Goal: Browse casually: Explore the website without a specific task or goal

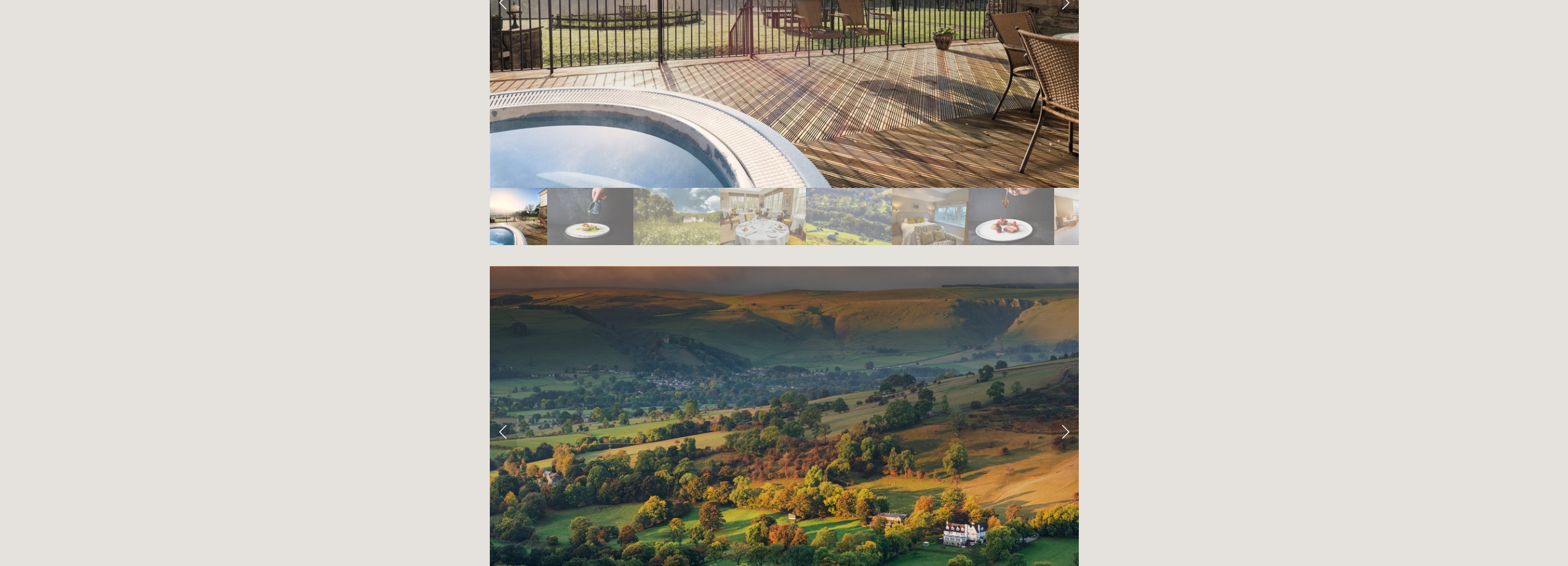
scroll to position [2217, 0]
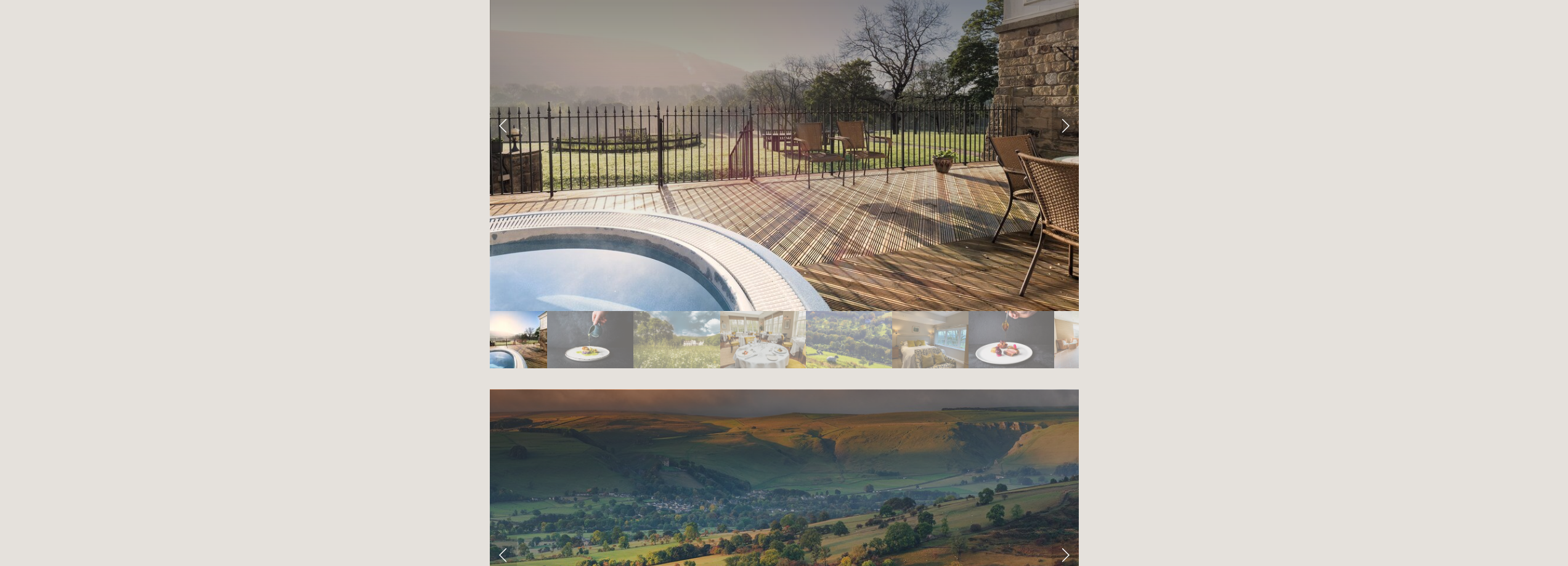
click at [1065, 107] on link "Next Slide" at bounding box center [1065, 125] width 27 height 37
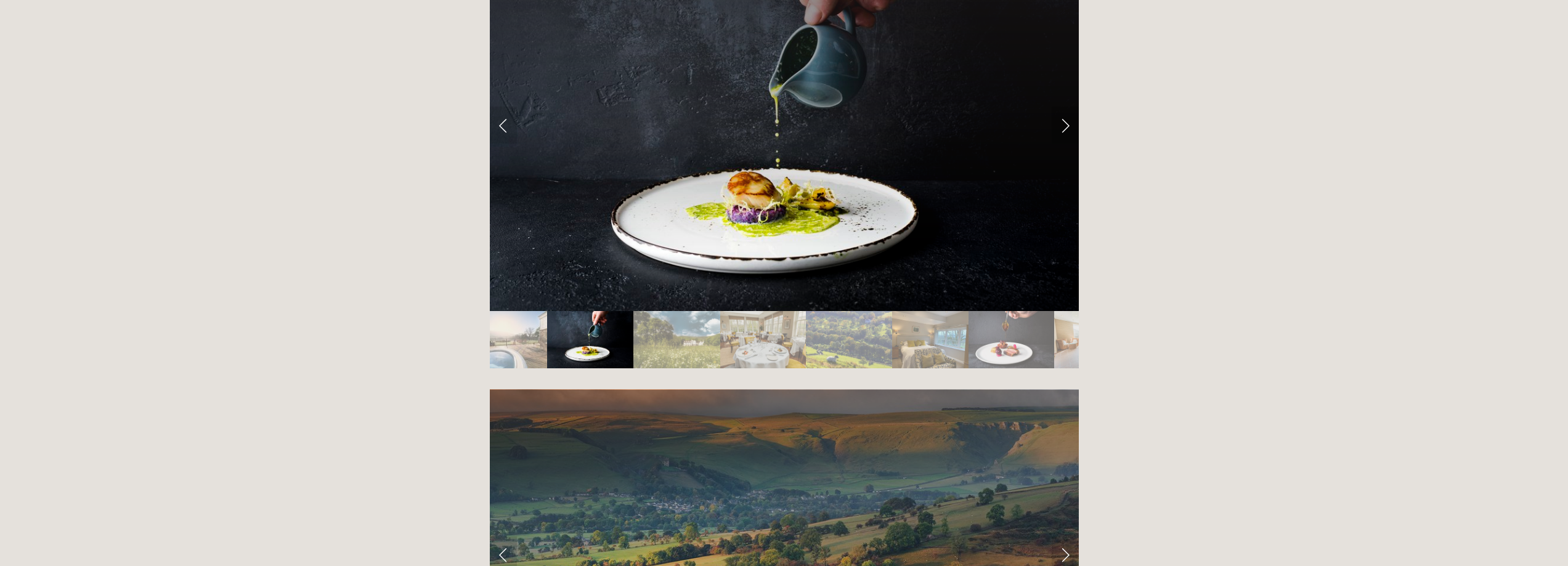
click at [1065, 107] on link "Next Slide" at bounding box center [1065, 125] width 27 height 37
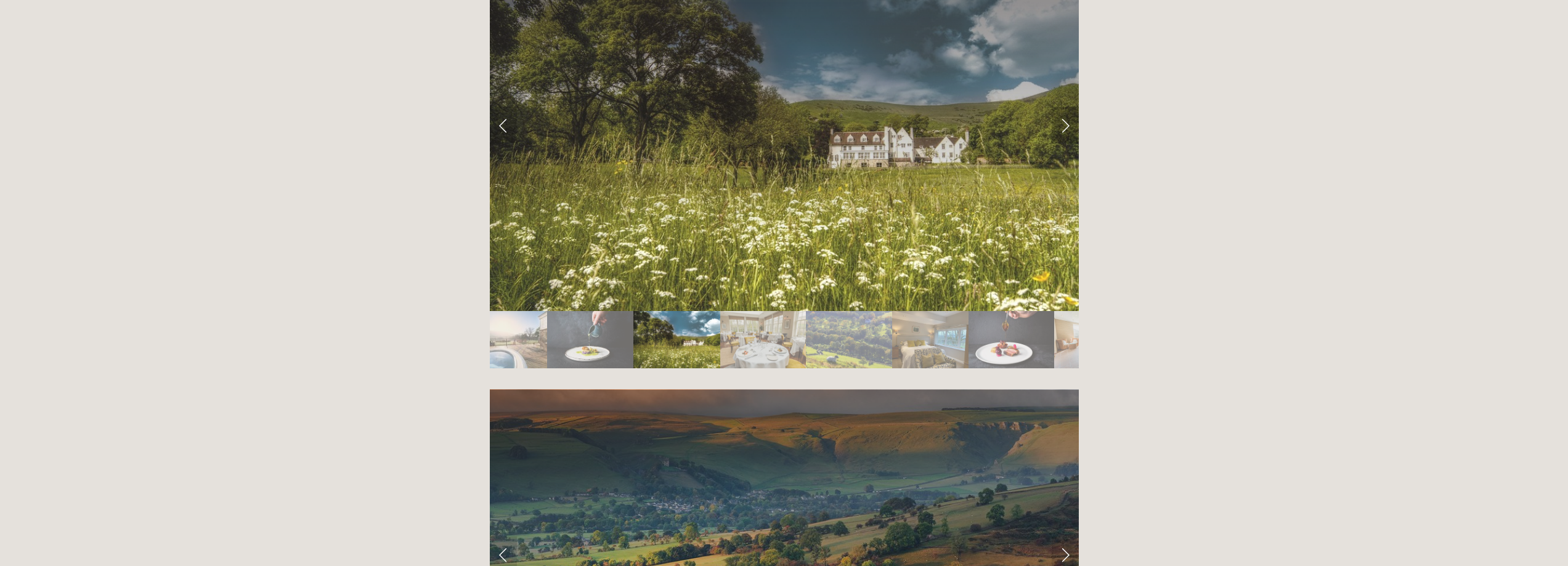
click at [1065, 107] on link "Next Slide" at bounding box center [1065, 125] width 27 height 37
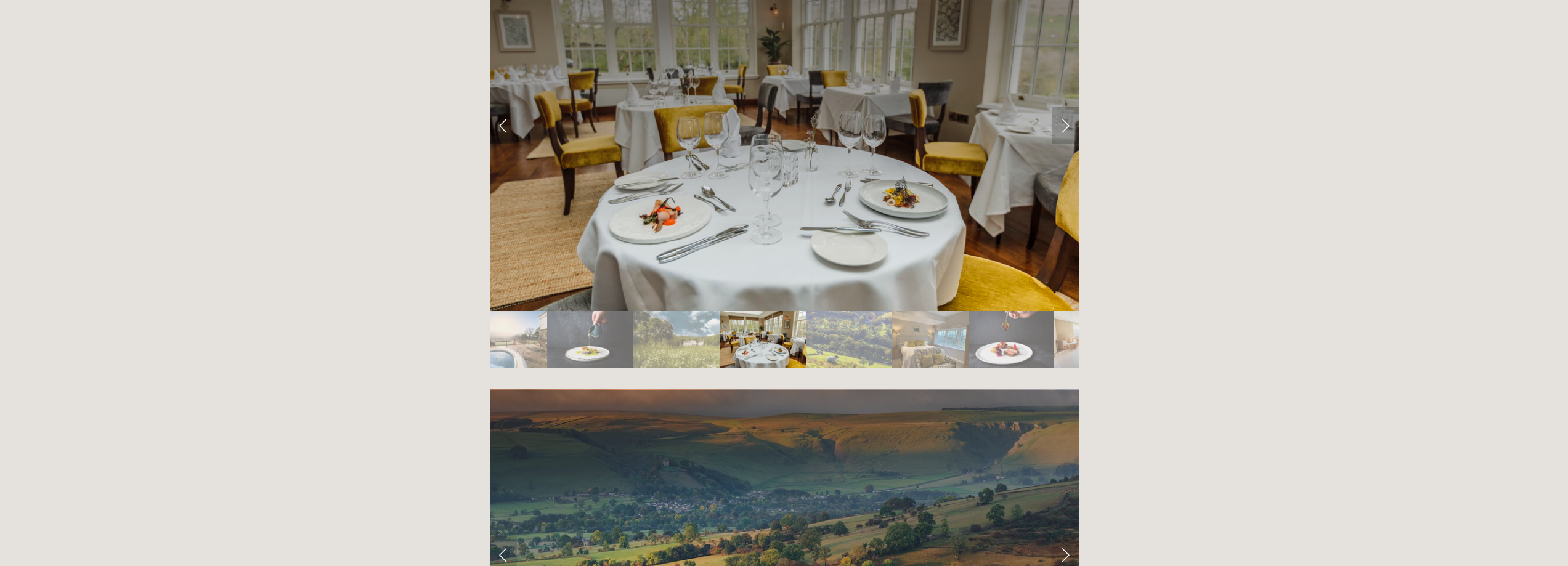
click at [1065, 107] on link "Next Slide" at bounding box center [1065, 125] width 27 height 37
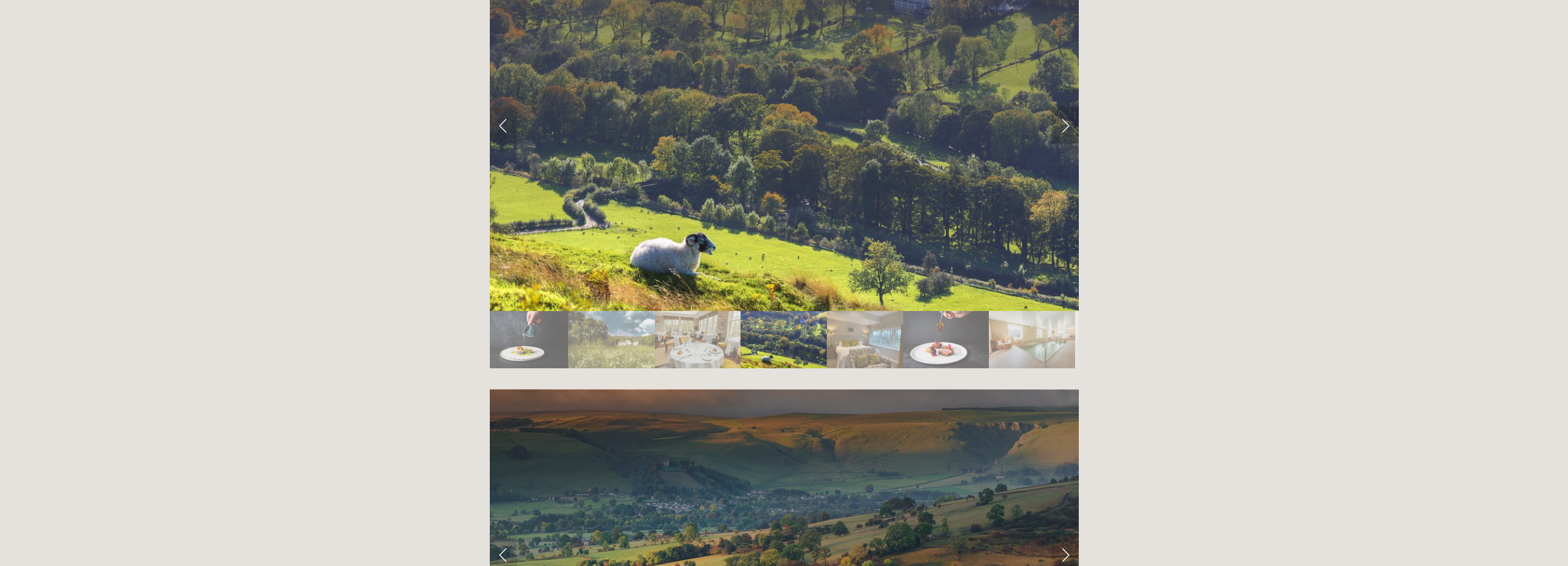
click at [1065, 107] on link "Next Slide" at bounding box center [1065, 125] width 27 height 37
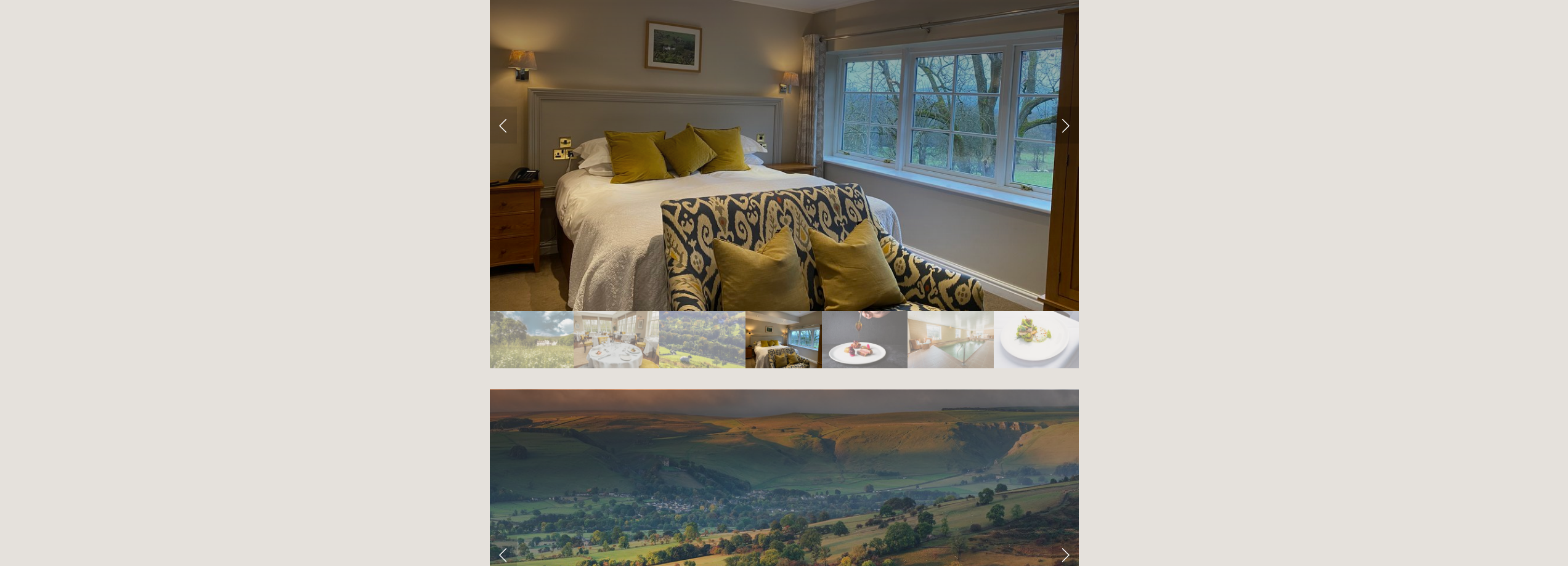
click at [1060, 107] on link "Next Slide" at bounding box center [1065, 125] width 27 height 37
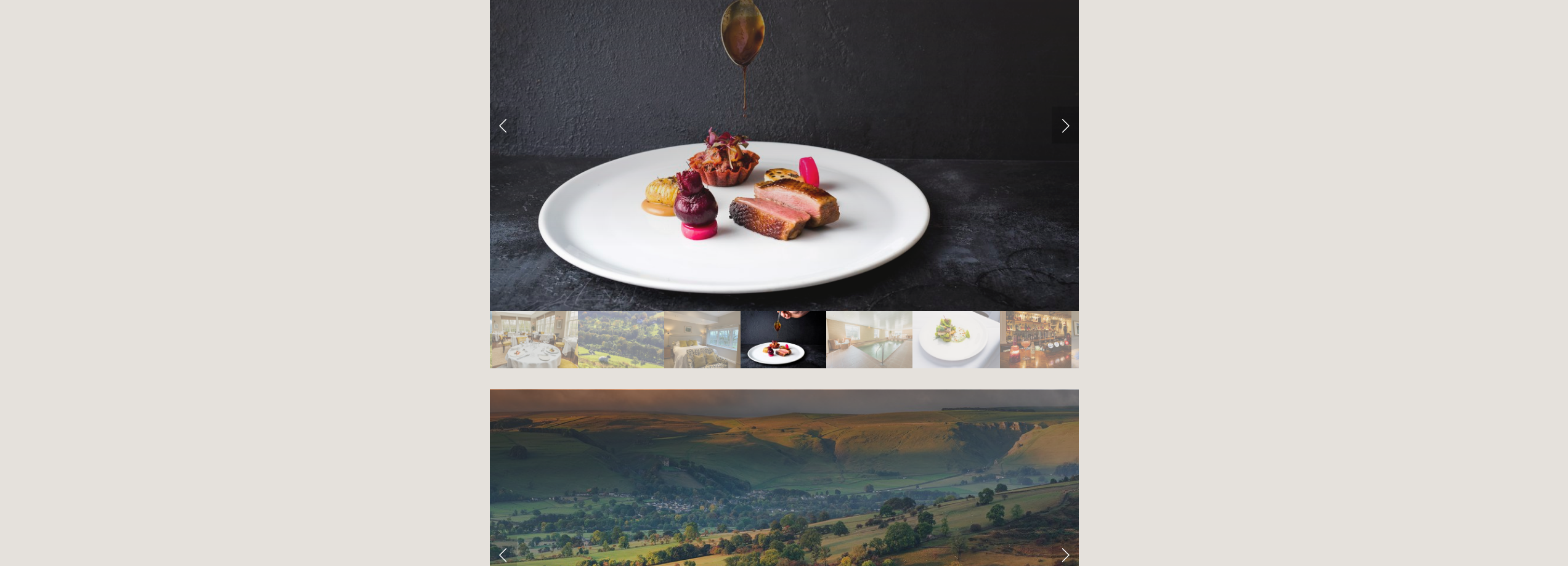
click at [1060, 107] on link "Next Slide" at bounding box center [1065, 125] width 27 height 37
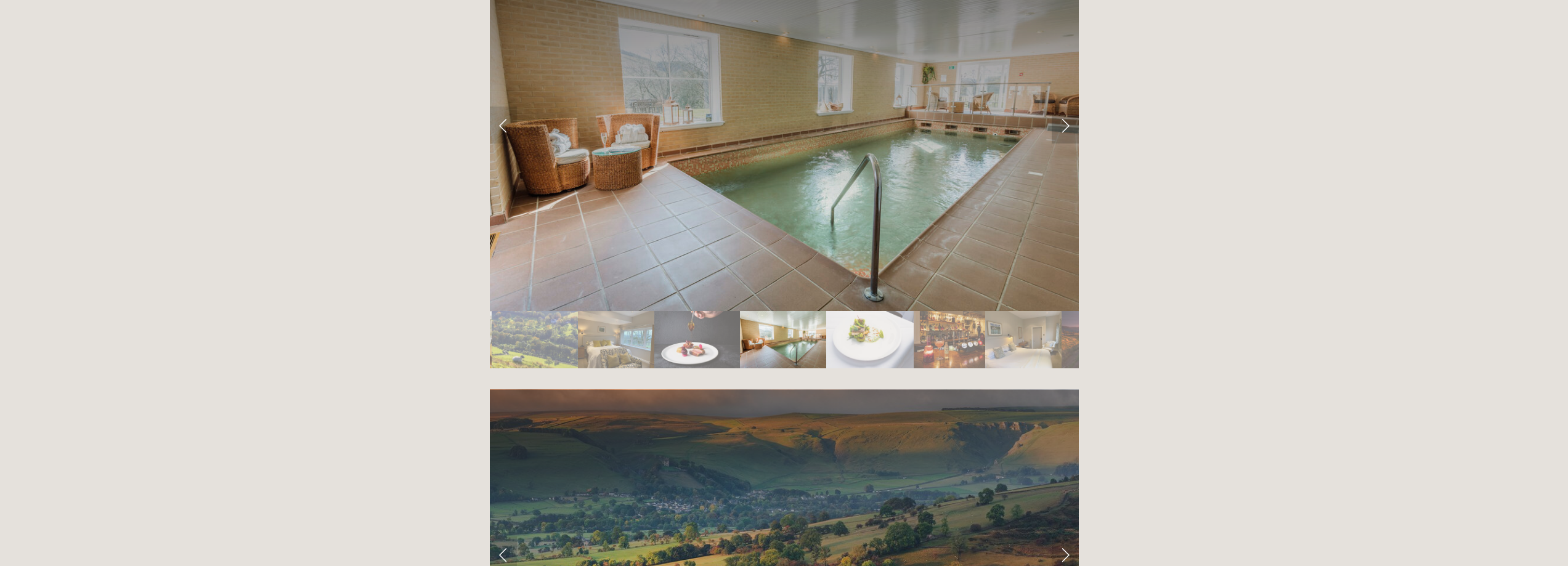
click at [1060, 107] on link "Next Slide" at bounding box center [1065, 125] width 27 height 37
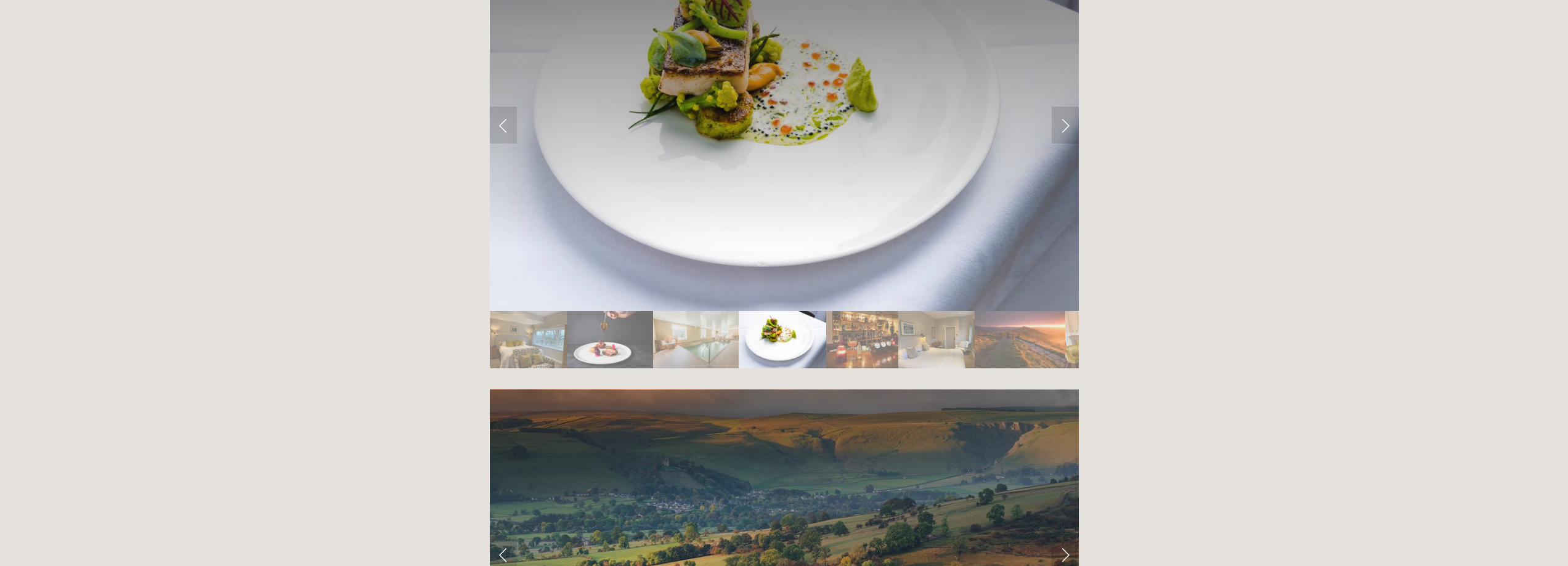
scroll to position [2094, 0]
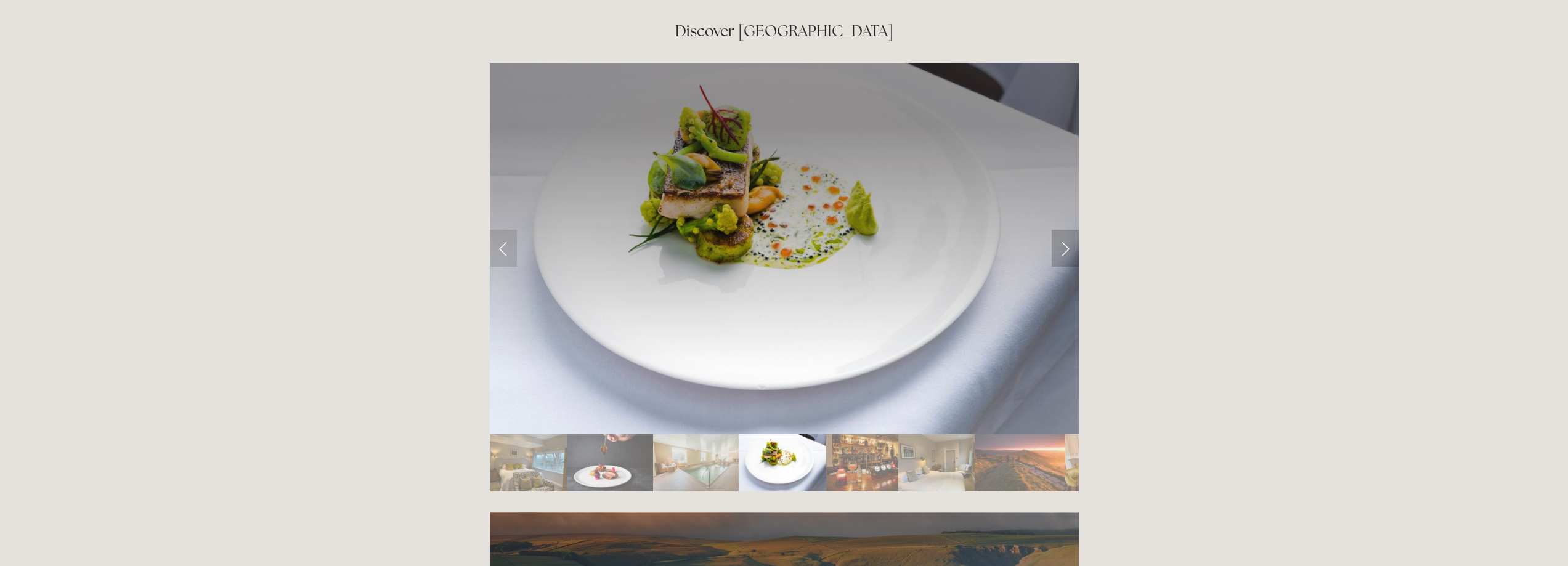
click at [1069, 230] on link "Next Slide" at bounding box center [1065, 248] width 27 height 37
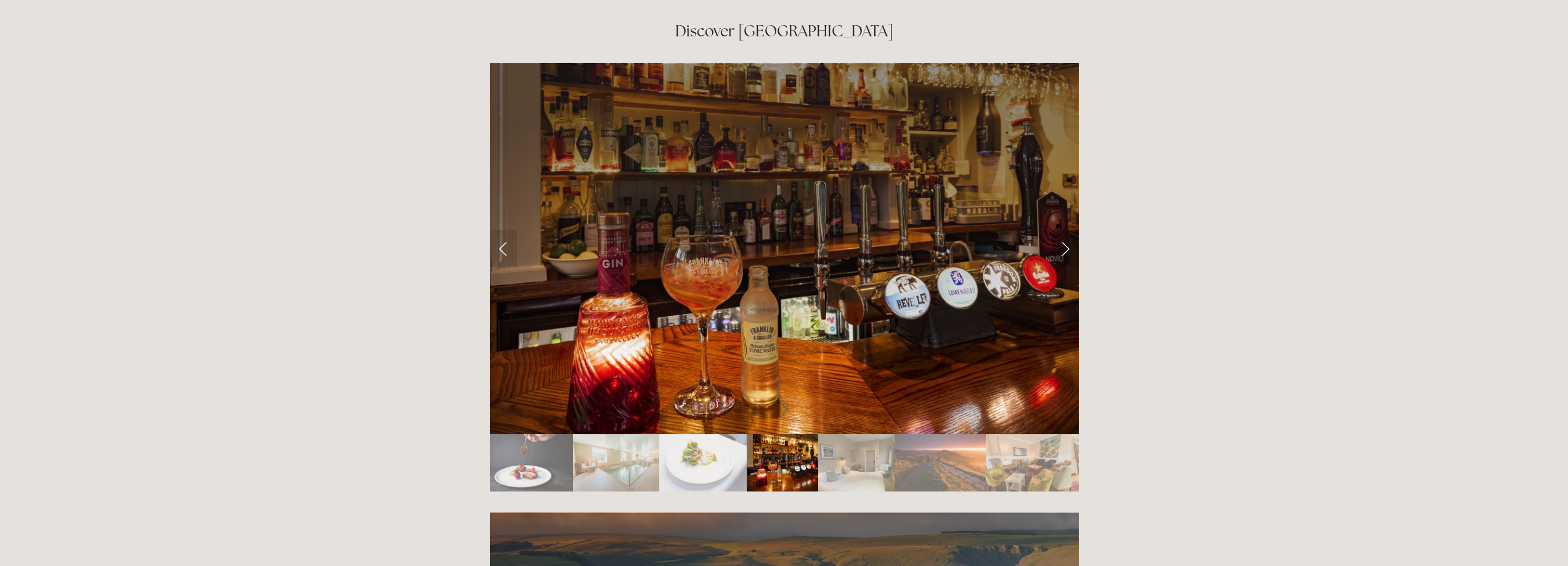
click at [1068, 230] on link "Next Slide" at bounding box center [1065, 248] width 27 height 37
click at [1062, 230] on link "Next Slide" at bounding box center [1065, 248] width 27 height 37
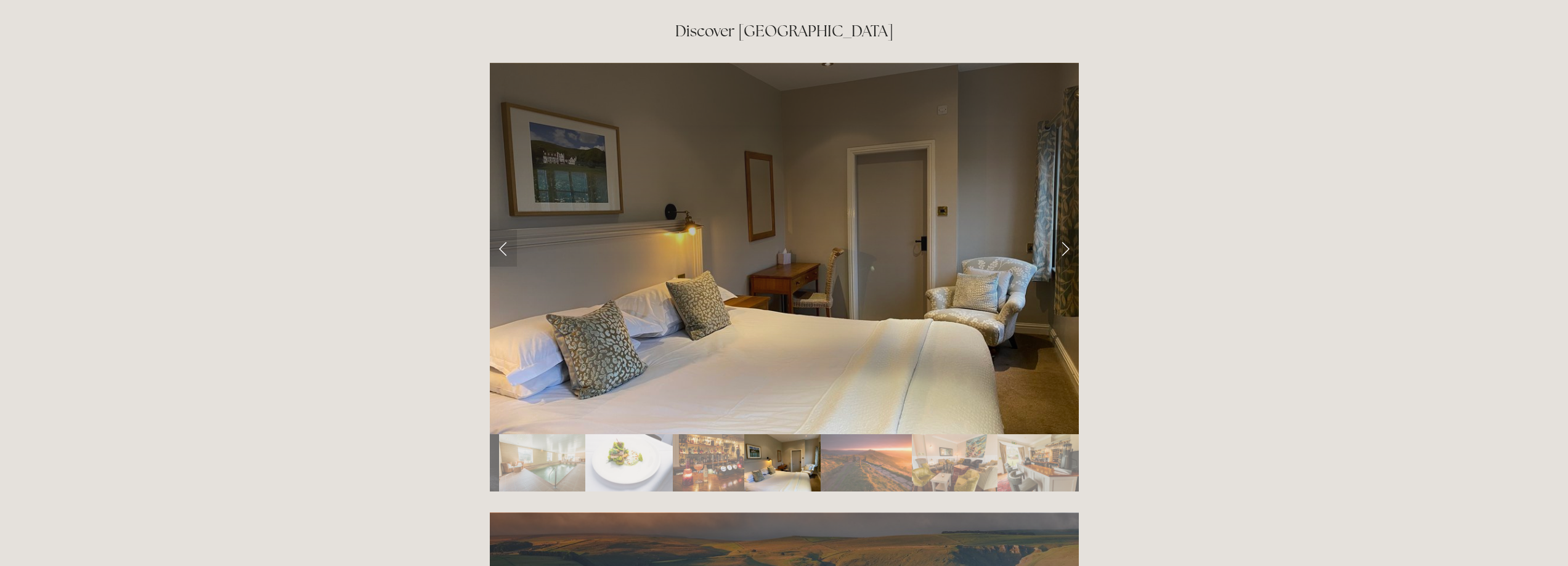
click at [1062, 230] on link "Next Slide" at bounding box center [1065, 248] width 27 height 37
click at [1066, 230] on link "Next Slide" at bounding box center [1065, 248] width 27 height 37
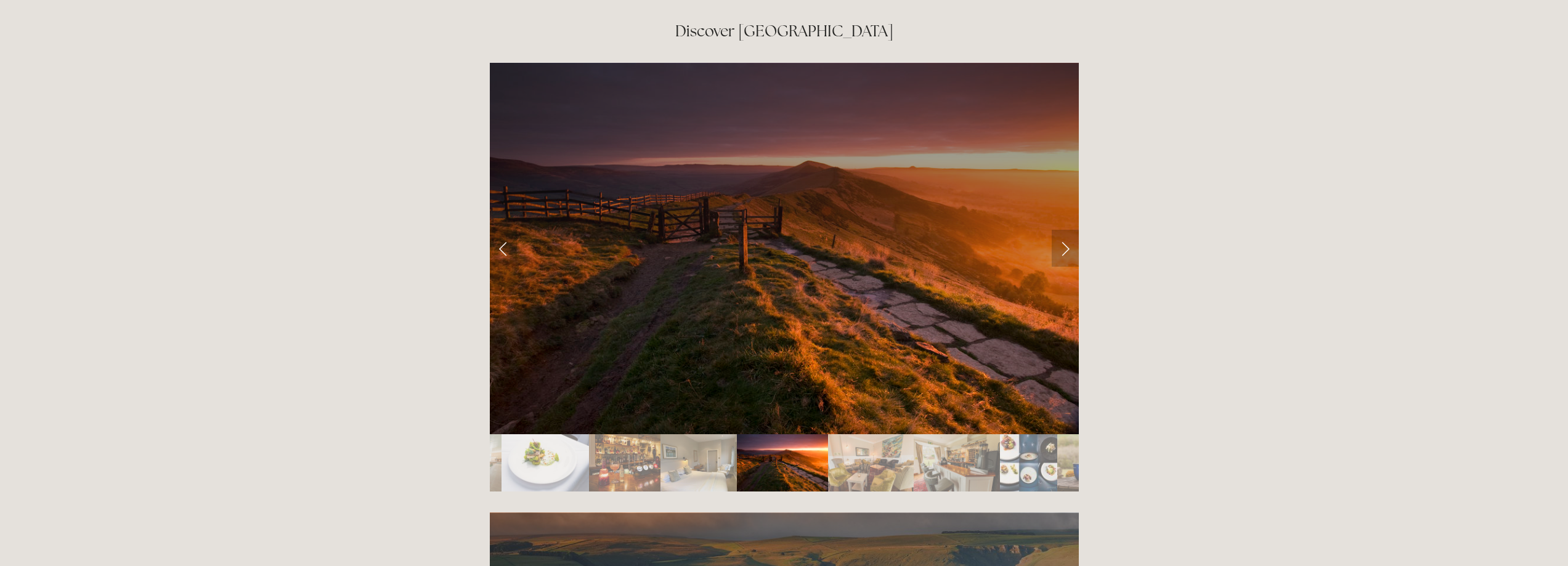
click at [1066, 230] on link "Next Slide" at bounding box center [1065, 248] width 27 height 37
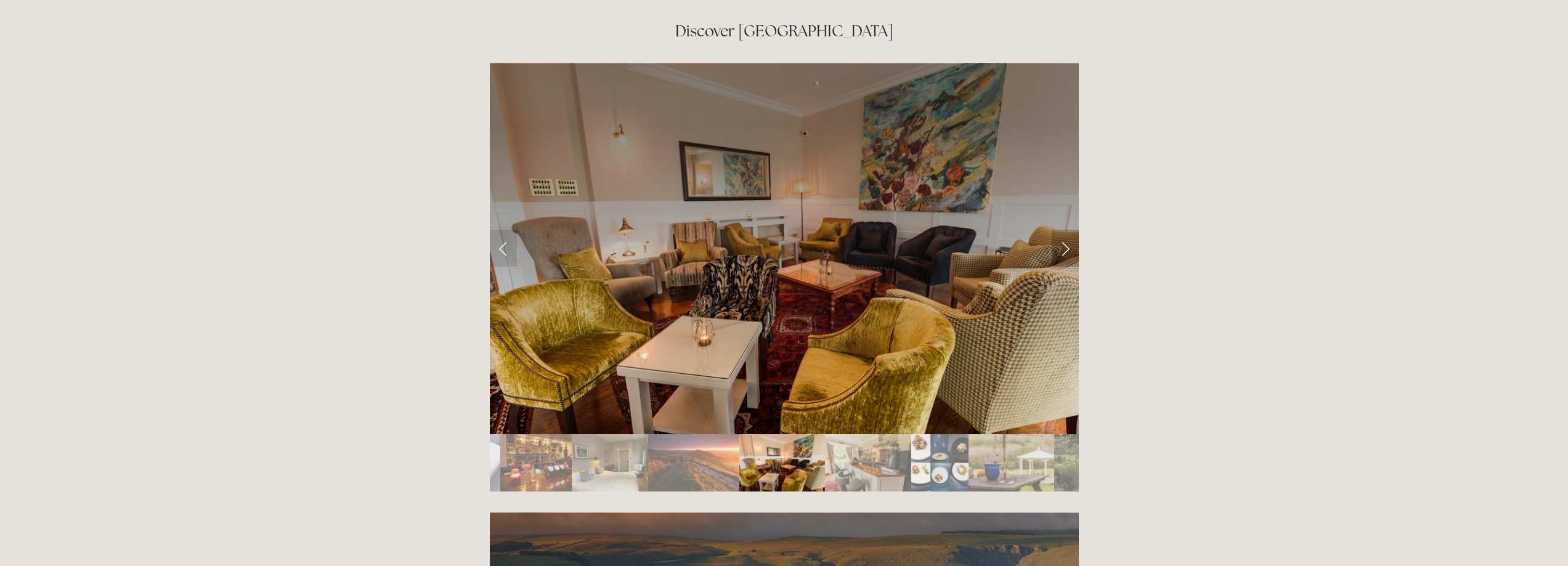
click at [1066, 230] on link "Next Slide" at bounding box center [1065, 248] width 27 height 37
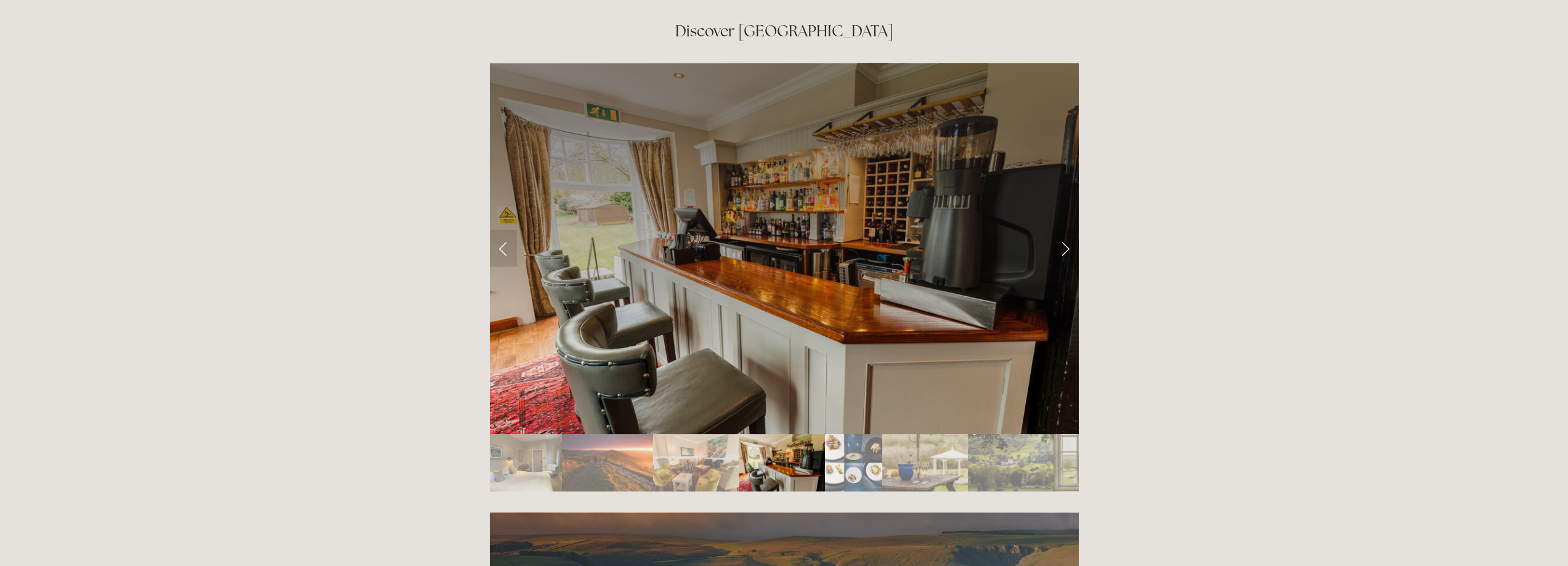
click at [1066, 230] on link "Next Slide" at bounding box center [1065, 248] width 27 height 37
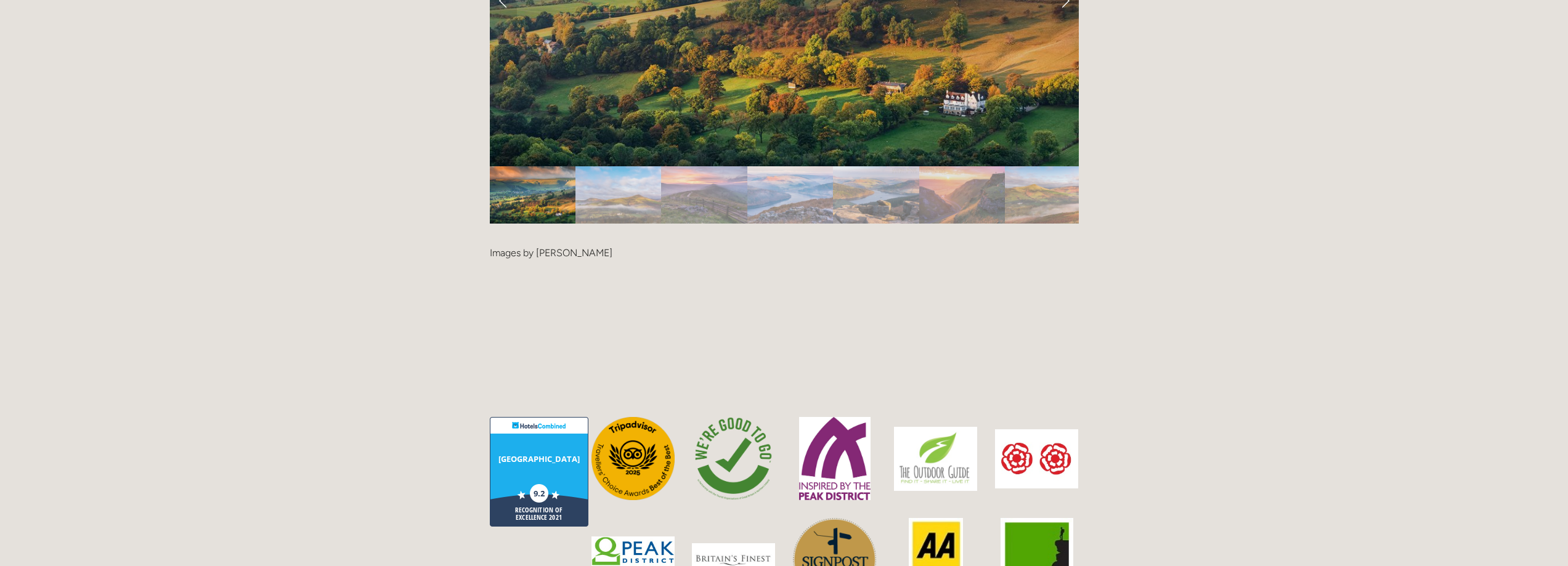
scroll to position [2525, 0]
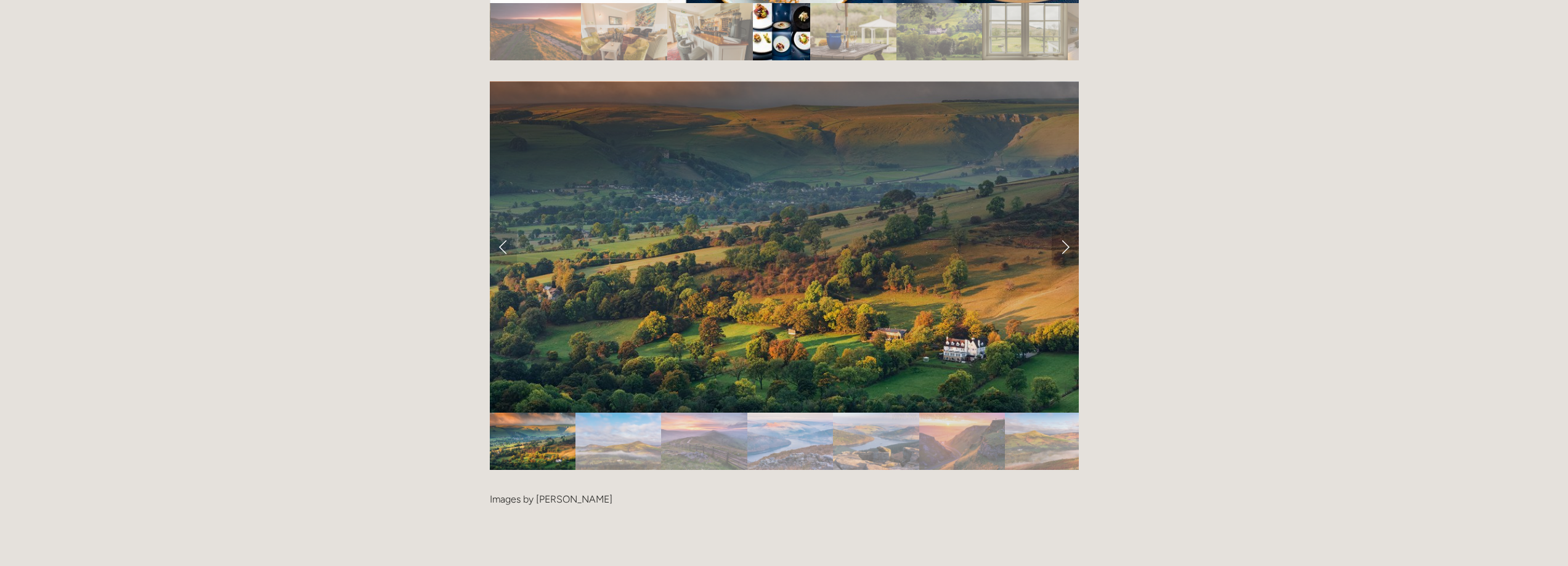
click at [1065, 228] on link "Next Slide" at bounding box center [1065, 246] width 27 height 37
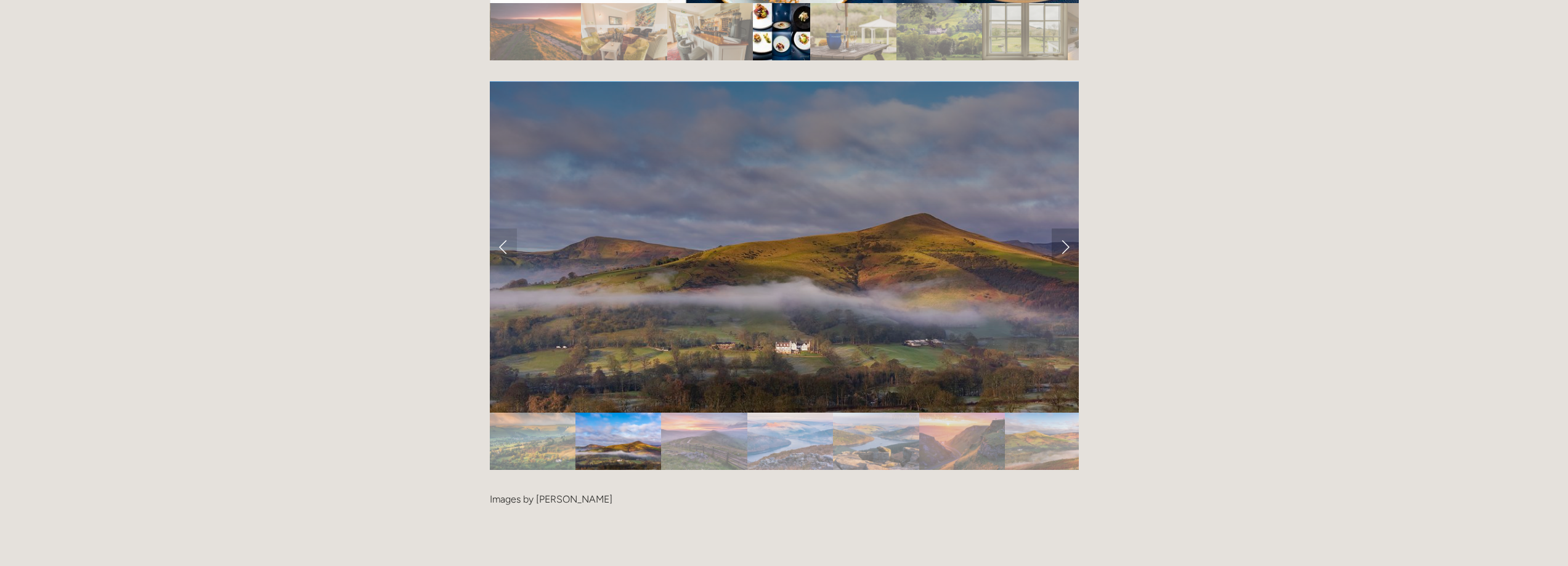
click at [1065, 228] on link "Next Slide" at bounding box center [1065, 246] width 27 height 37
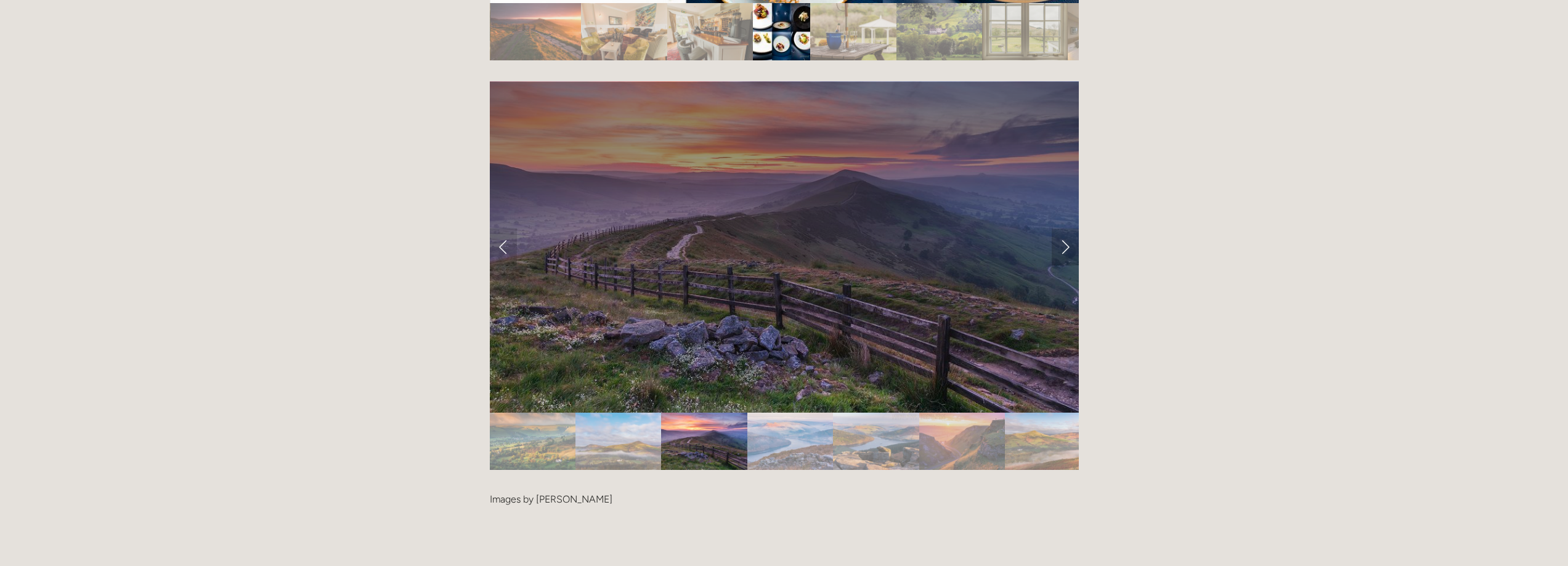
click at [1065, 228] on link "Next Slide" at bounding box center [1065, 246] width 27 height 37
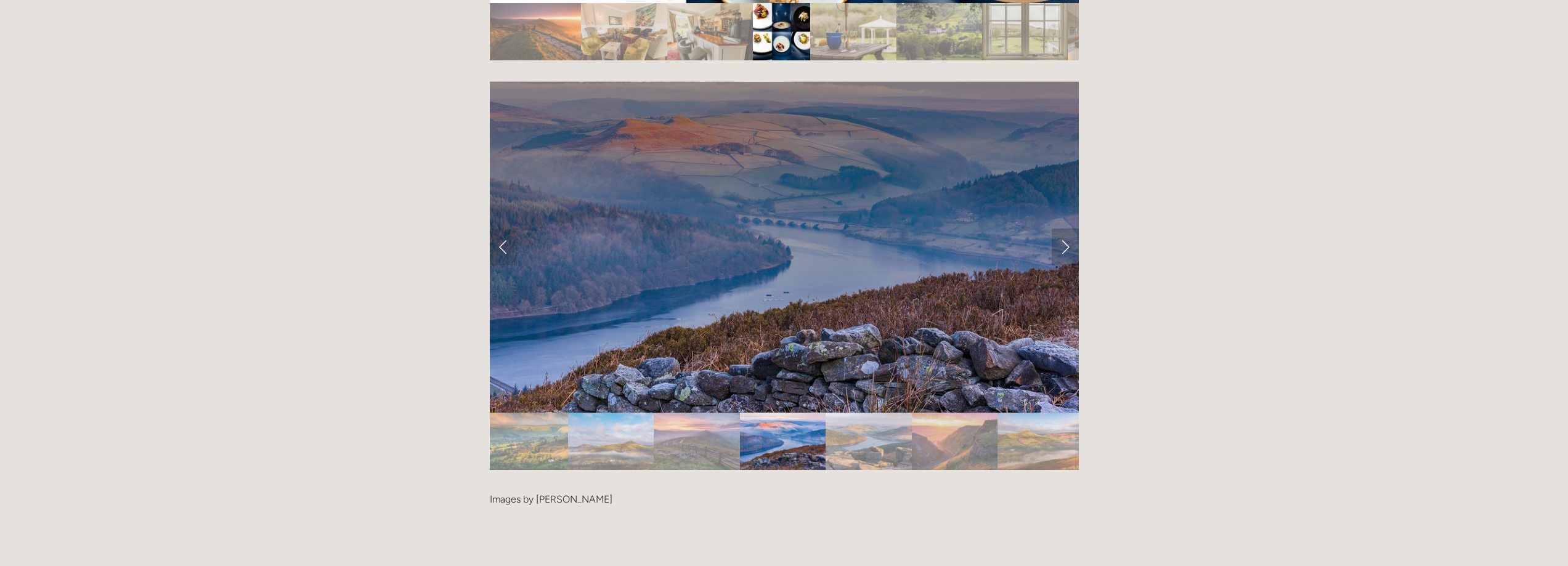
click at [1065, 228] on link "Next Slide" at bounding box center [1065, 246] width 27 height 37
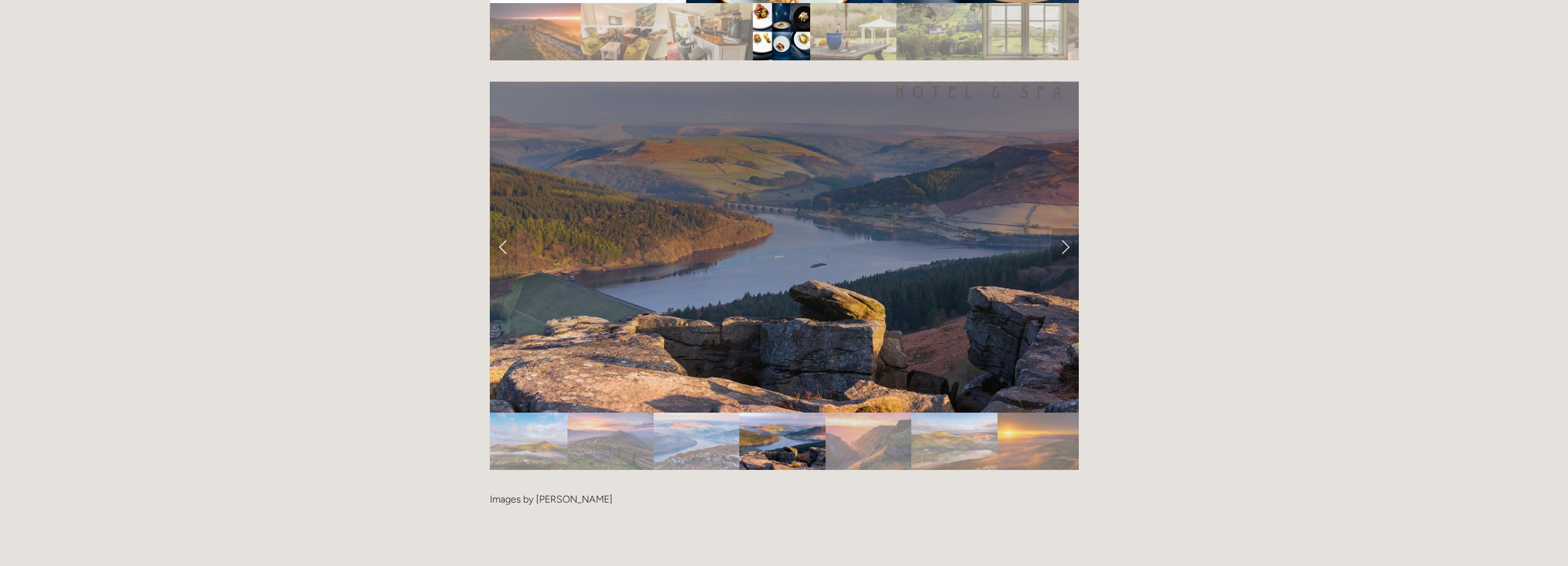
click at [1065, 228] on link "Next Slide" at bounding box center [1065, 246] width 27 height 37
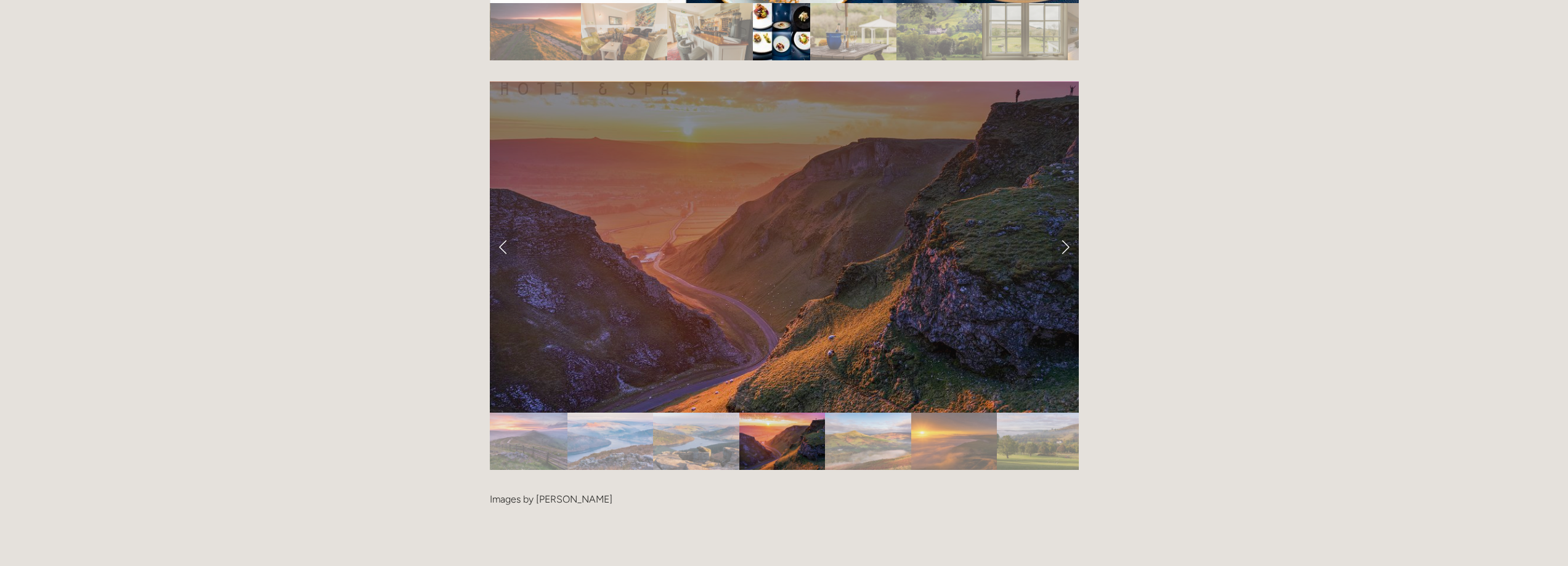
click at [1065, 228] on link "Next Slide" at bounding box center [1065, 246] width 27 height 37
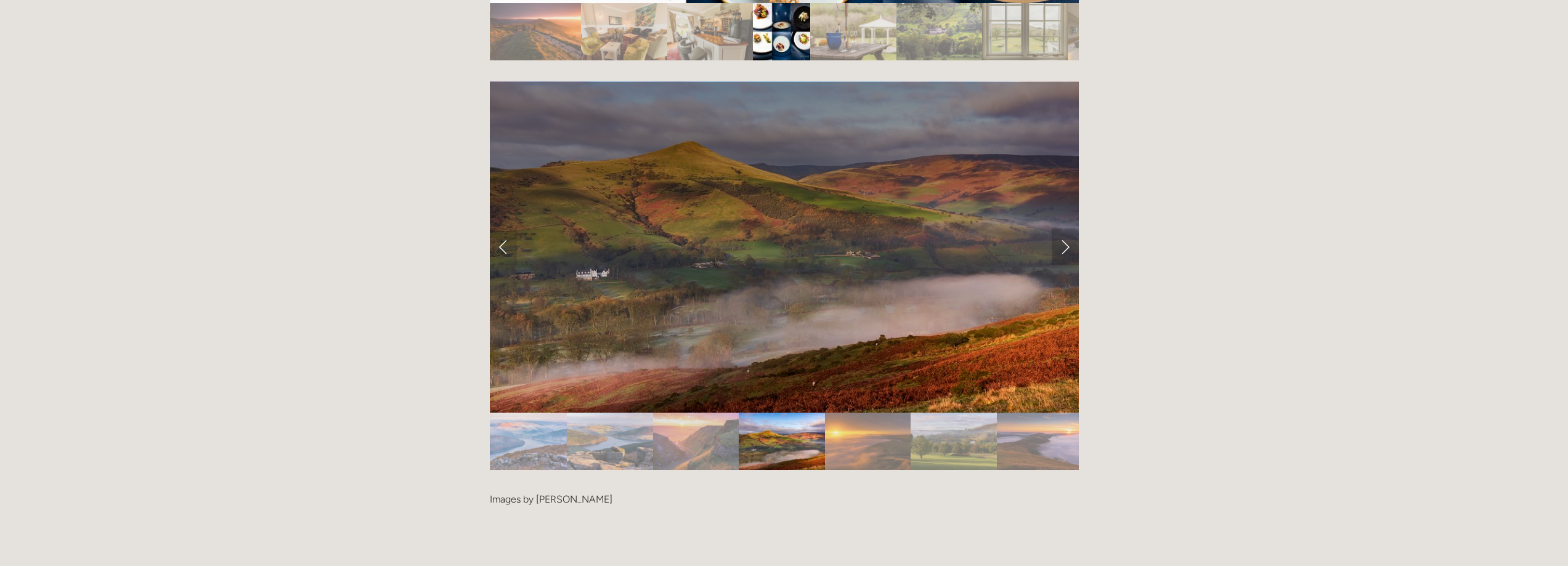
click at [1065, 228] on link "Next Slide" at bounding box center [1065, 246] width 27 height 37
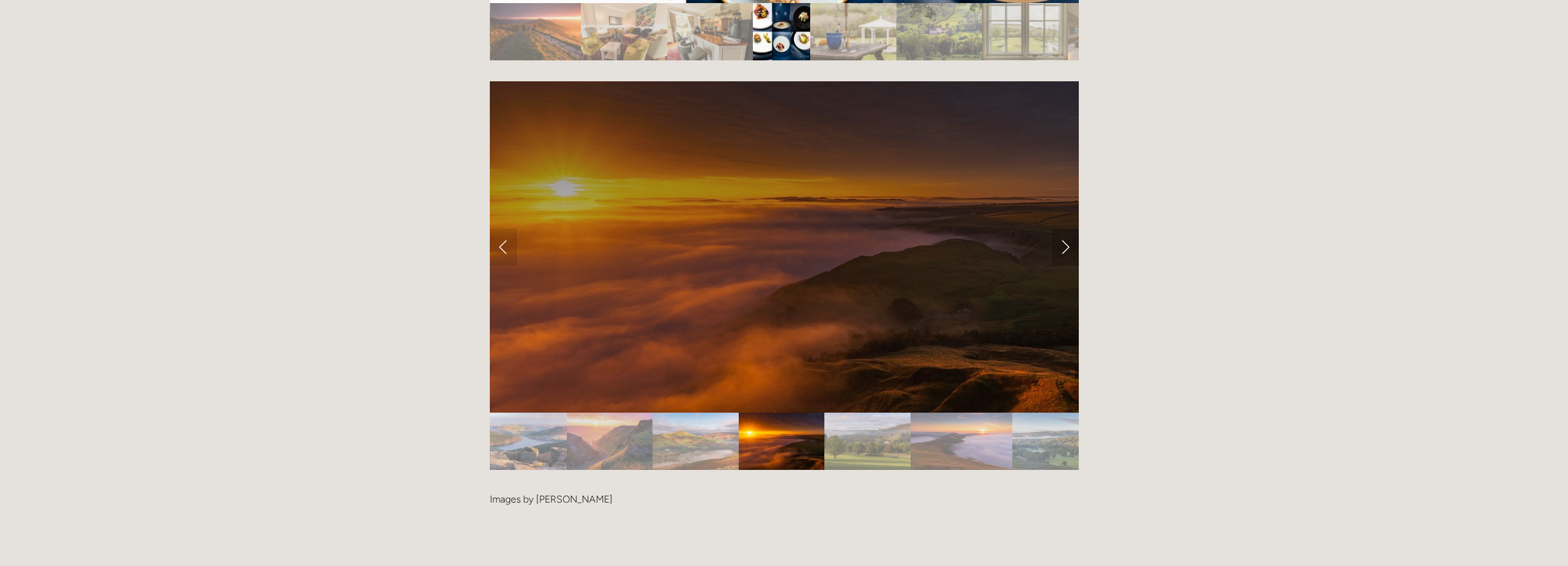
click at [1065, 228] on link "Next Slide" at bounding box center [1065, 246] width 27 height 37
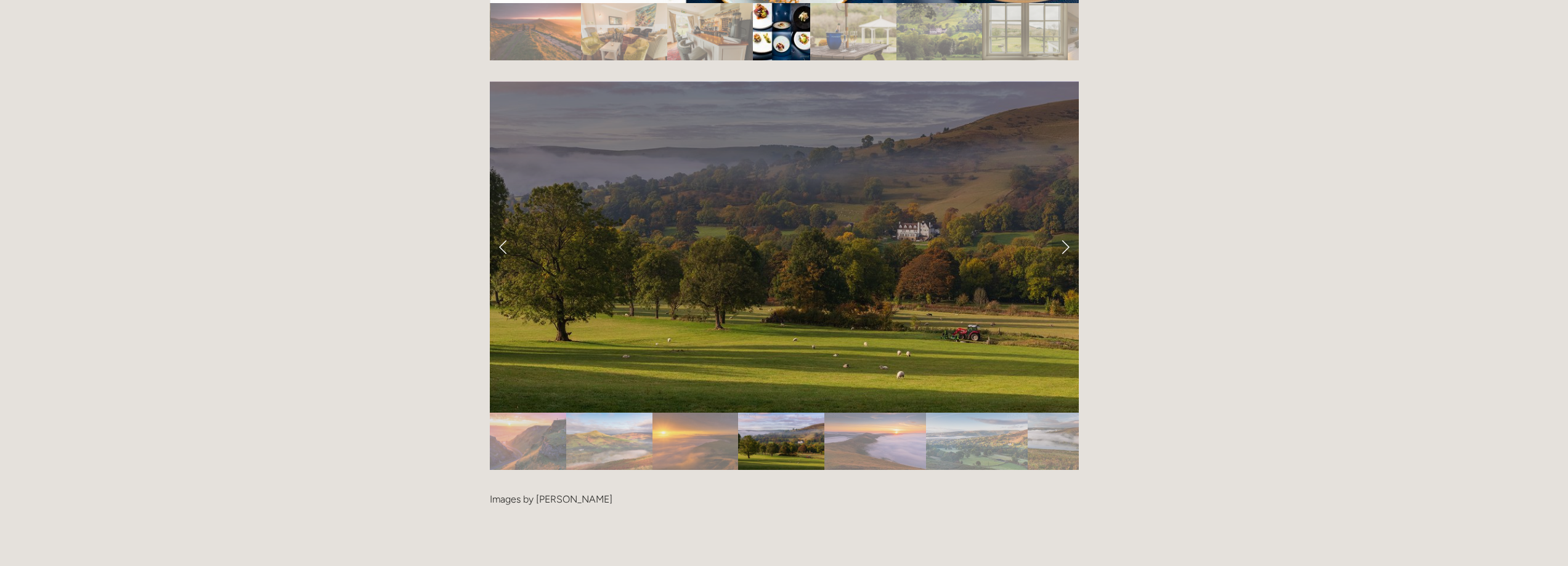
click at [1062, 228] on link "Next Slide" at bounding box center [1065, 246] width 27 height 37
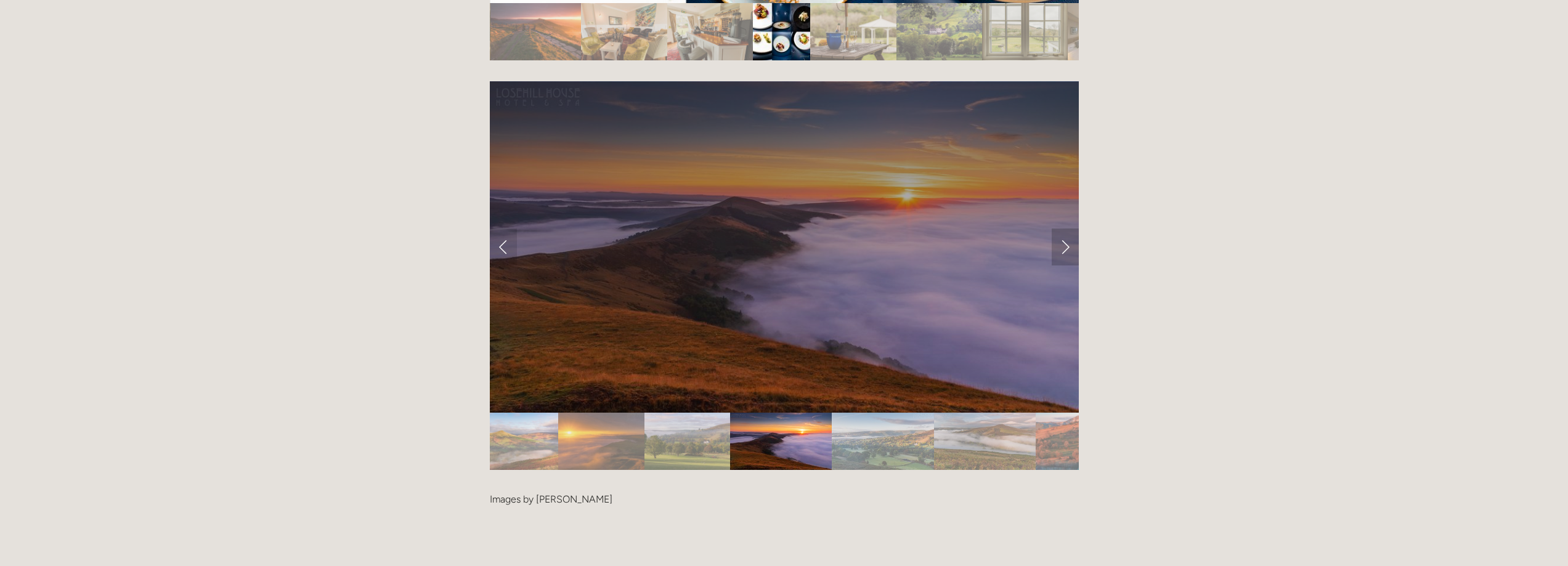
click at [1062, 228] on link "Next Slide" at bounding box center [1065, 246] width 27 height 37
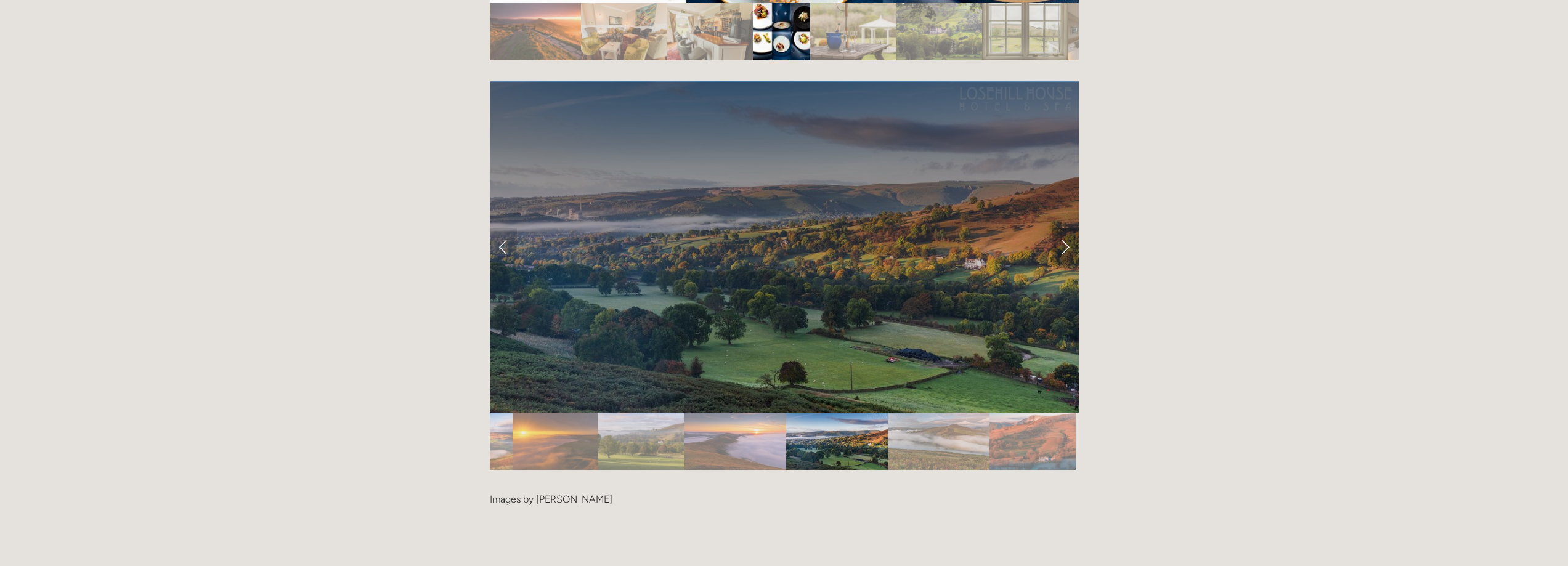
click at [1062, 228] on link "Next Slide" at bounding box center [1065, 246] width 27 height 37
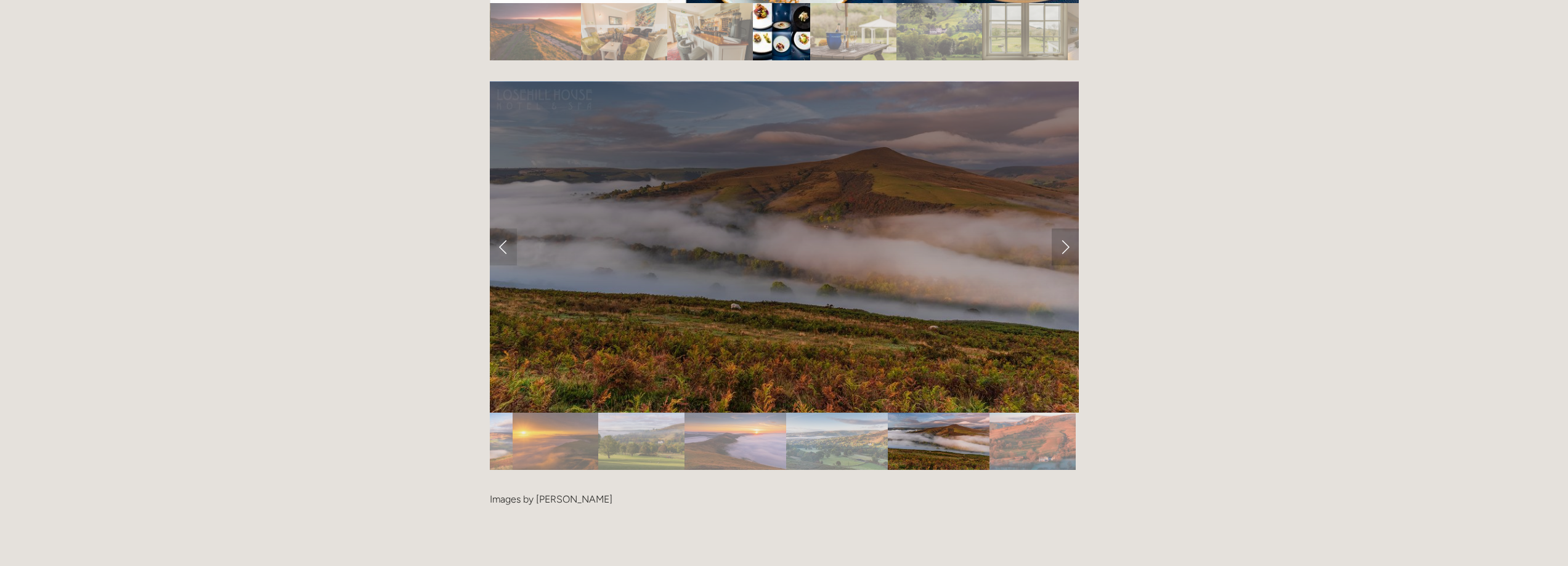
click at [1058, 228] on link "Next Slide" at bounding box center [1065, 246] width 27 height 37
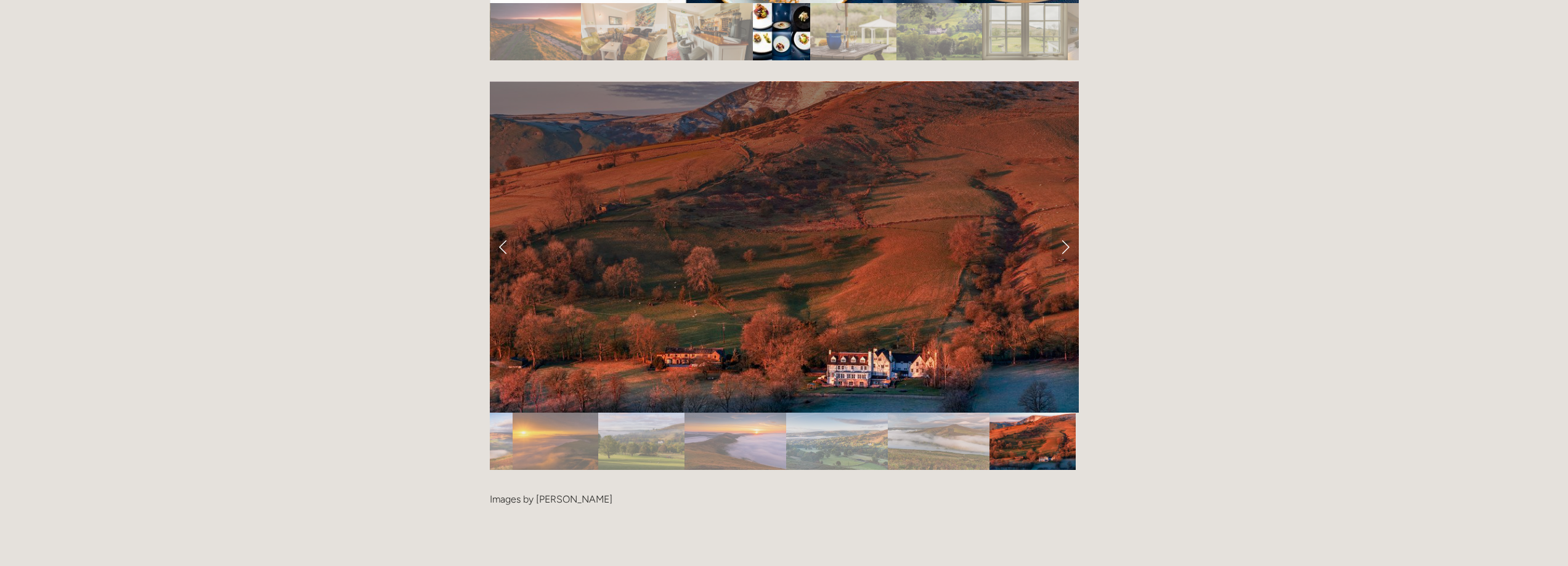
click at [1066, 228] on link "Next Slide" at bounding box center [1065, 246] width 27 height 37
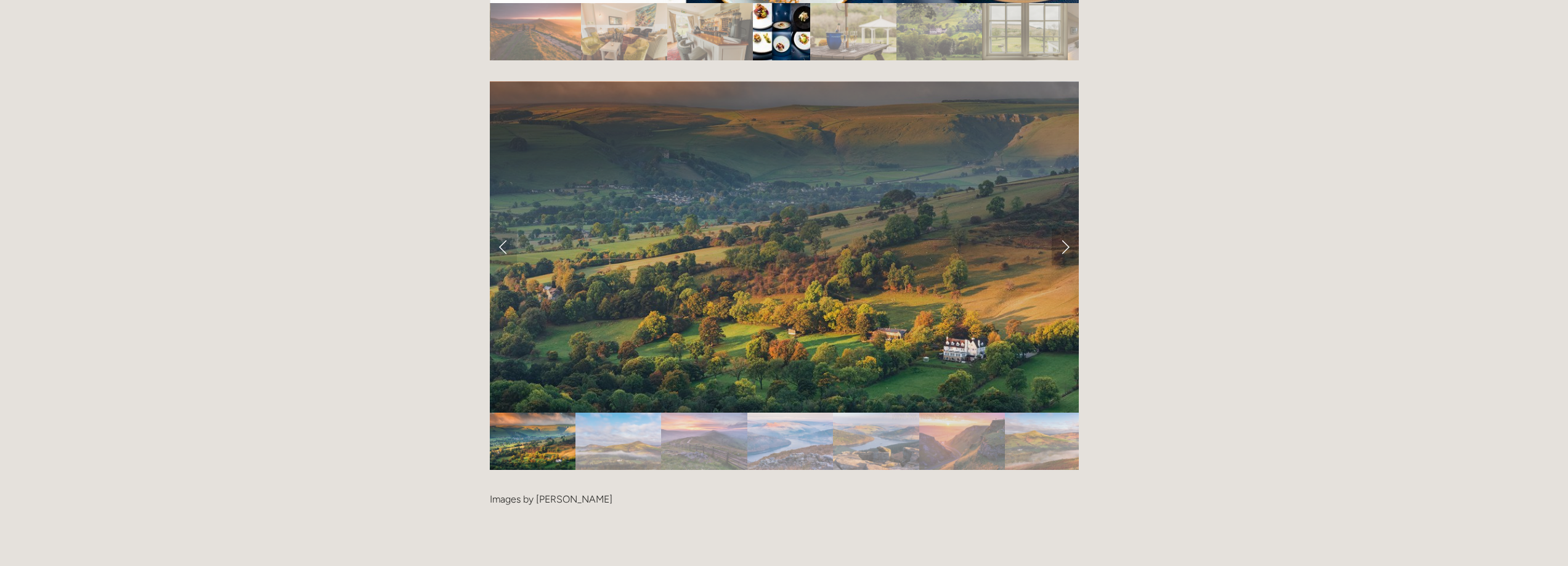
click at [1066, 228] on link "Next Slide" at bounding box center [1065, 246] width 27 height 37
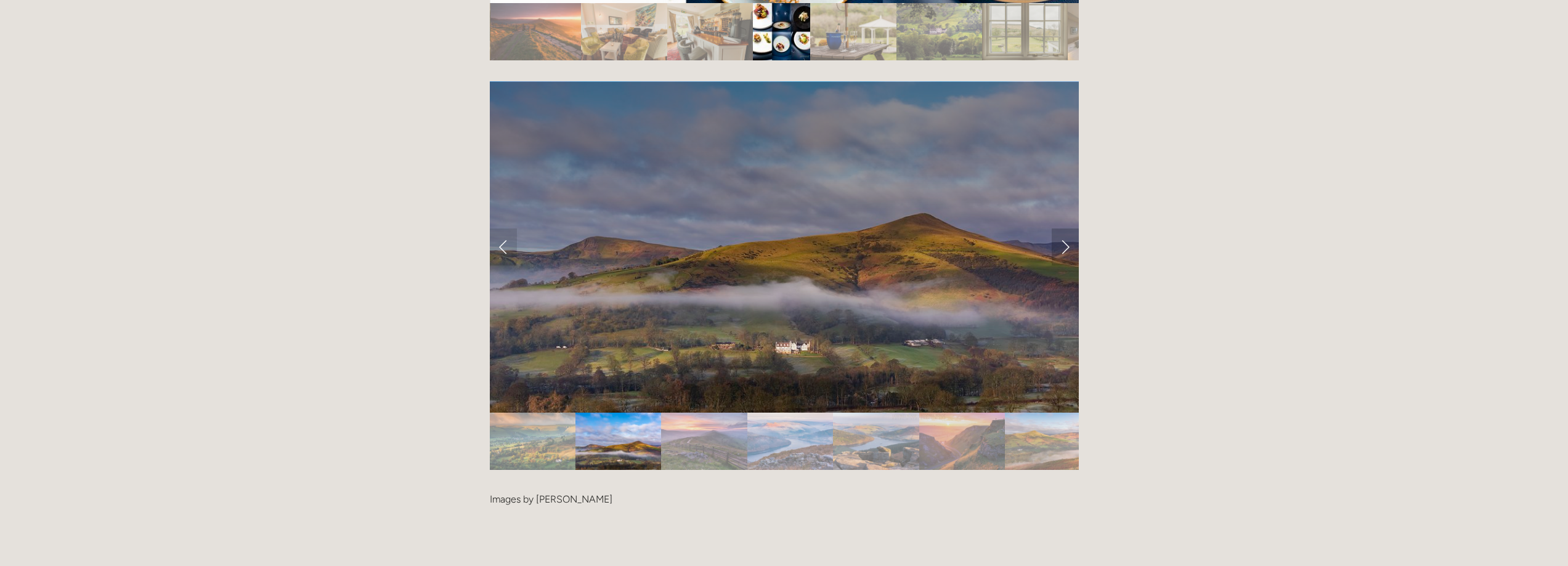
click at [1067, 228] on link "Next Slide" at bounding box center [1065, 246] width 27 height 37
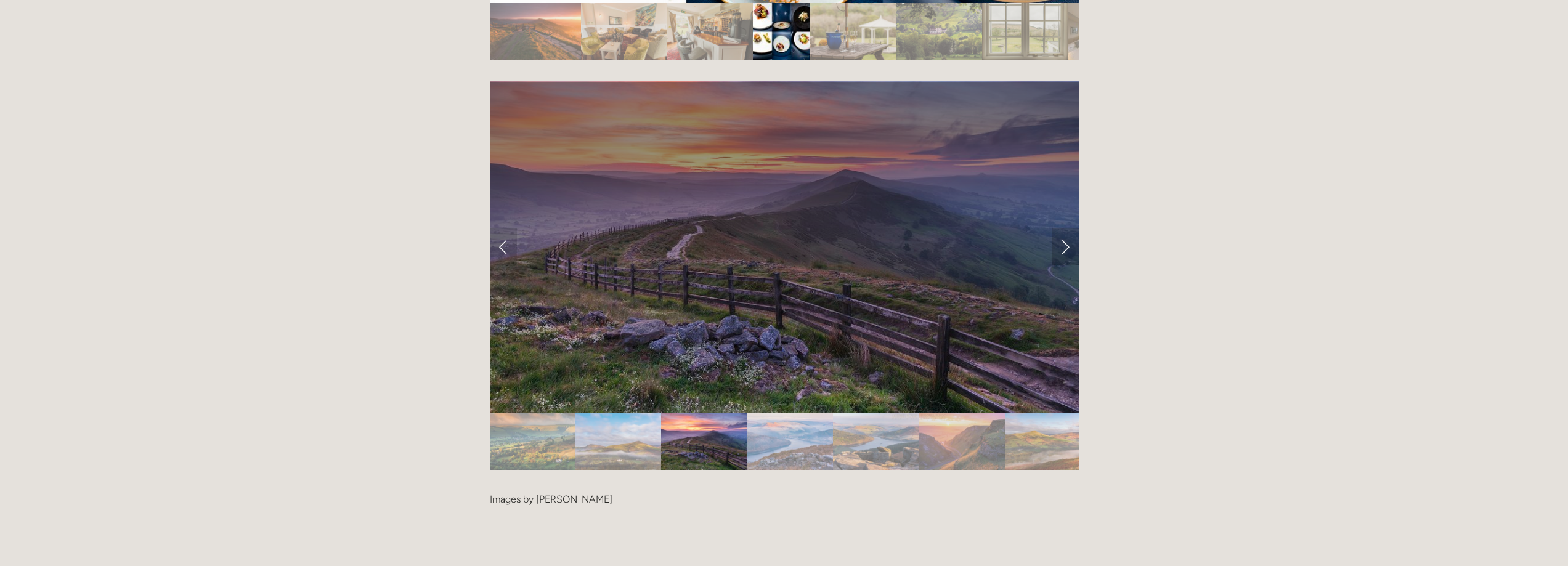
click at [1067, 228] on link "Next Slide" at bounding box center [1065, 246] width 27 height 37
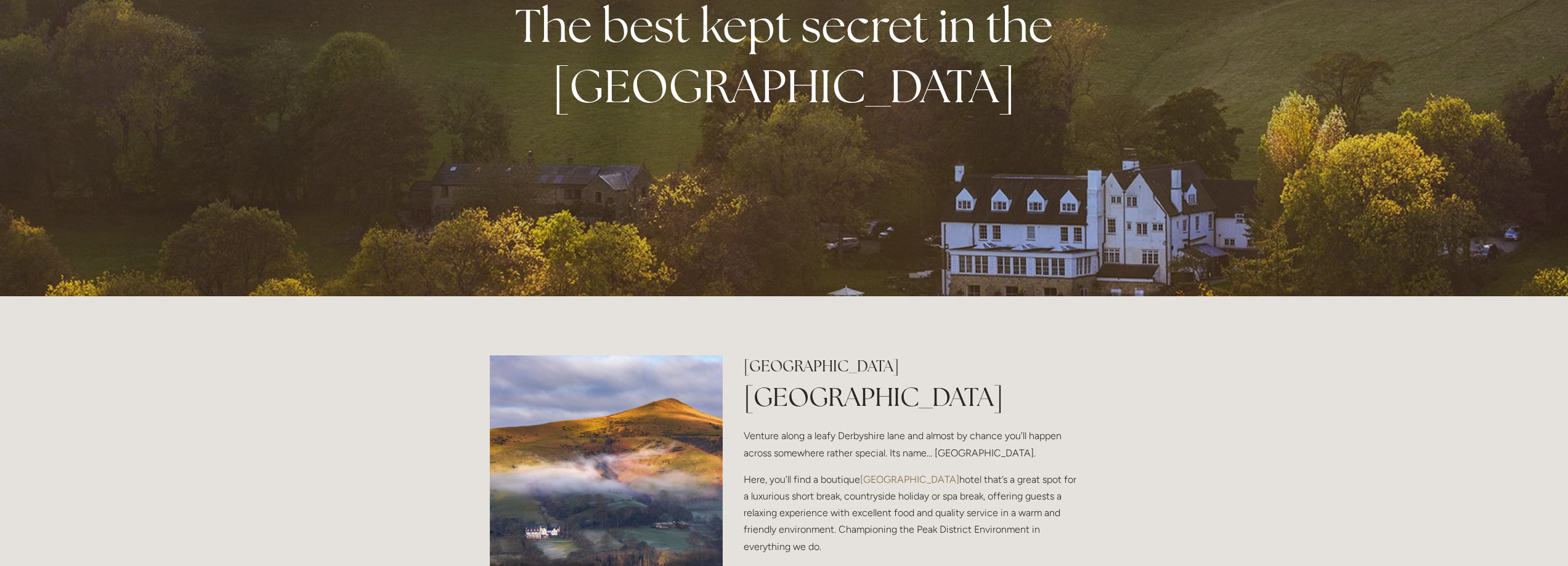
scroll to position [0, 0]
